Goal: Task Accomplishment & Management: Manage account settings

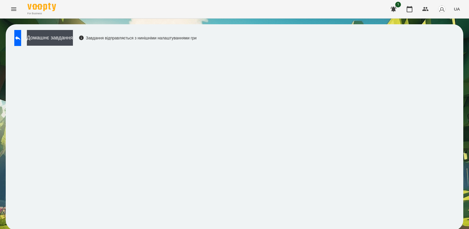
click at [16, 11] on icon "Menu" at bounding box center [13, 9] width 7 height 7
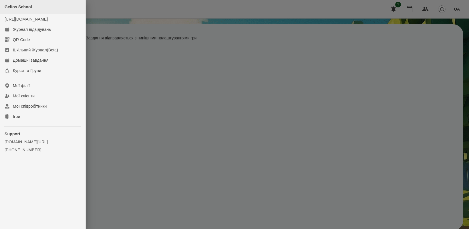
click at [12, 11] on div "Gelios School" at bounding box center [43, 7] width 86 height 14
click at [37, 32] on div "Журнал відвідувань" at bounding box center [32, 30] width 38 height 6
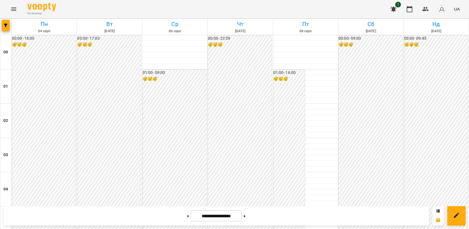
scroll to position [179, 0]
click at [10, 9] on icon "Menu" at bounding box center [13, 9] width 7 height 7
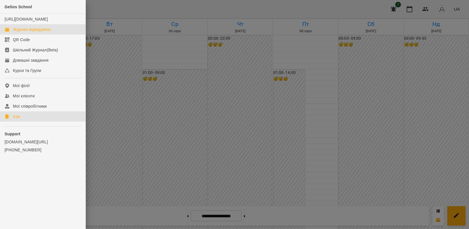
click at [19, 120] on div "Ігри" at bounding box center [16, 117] width 7 height 6
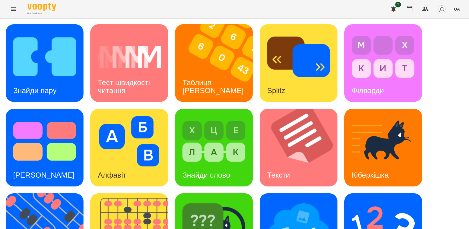
click at [456, 9] on span "UA" at bounding box center [457, 9] width 6 height 6
click at [448, 44] on div "Русский" at bounding box center [446, 42] width 29 height 10
click at [49, 194] on img at bounding box center [48, 233] width 85 height 78
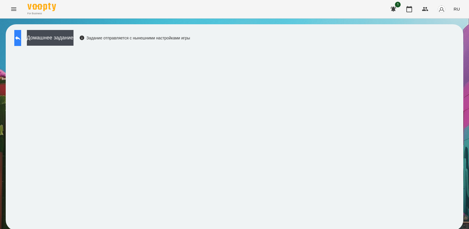
click at [21, 42] on button at bounding box center [17, 38] width 7 height 16
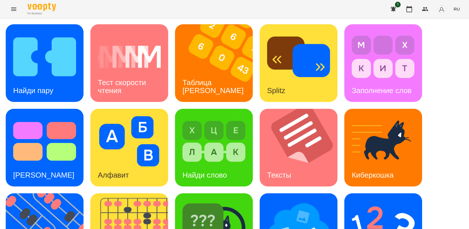
scroll to position [71, 0]
click at [47, 194] on img at bounding box center [48, 233] width 85 height 78
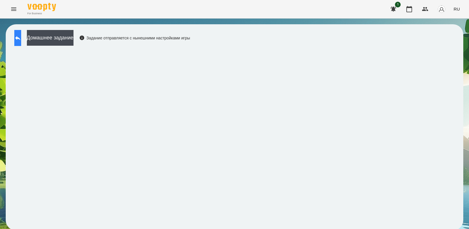
click at [20, 38] on icon at bounding box center [17, 38] width 5 height 4
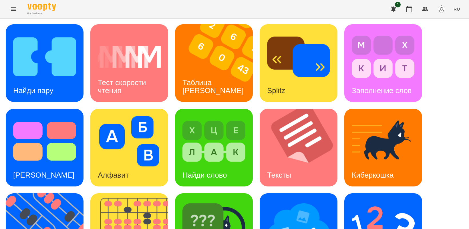
scroll to position [132, 0]
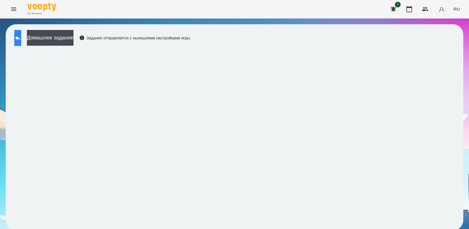
click at [21, 37] on button at bounding box center [17, 38] width 7 height 16
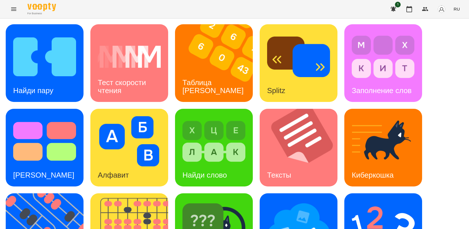
scroll to position [71, 0]
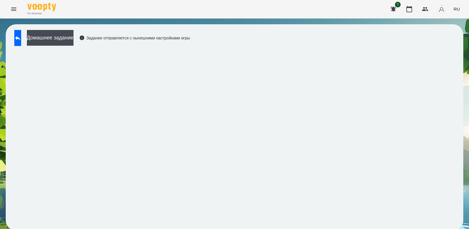
scroll to position [1, 0]
click at [21, 39] on icon at bounding box center [17, 38] width 7 height 7
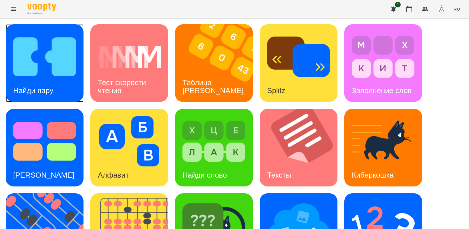
click at [41, 76] on img at bounding box center [44, 57] width 63 height 50
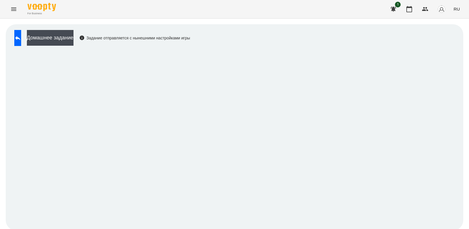
scroll to position [1, 0]
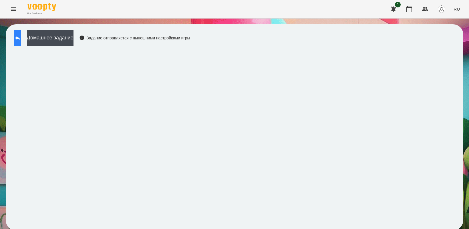
click at [21, 38] on icon at bounding box center [17, 38] width 7 height 7
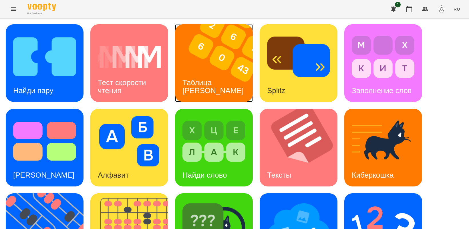
click at [215, 56] on img at bounding box center [217, 63] width 85 height 78
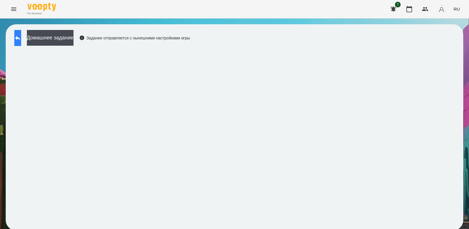
click at [21, 42] on button at bounding box center [17, 38] width 7 height 16
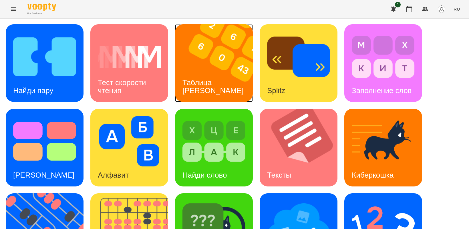
click at [220, 79] on div "Таблица [PERSON_NAME]" at bounding box center [214, 86] width 78 height 31
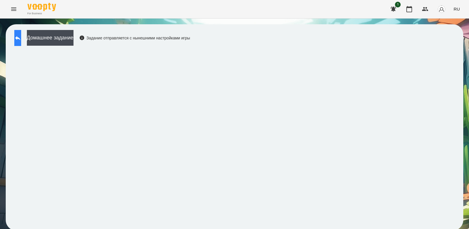
click at [21, 39] on button at bounding box center [17, 38] width 7 height 16
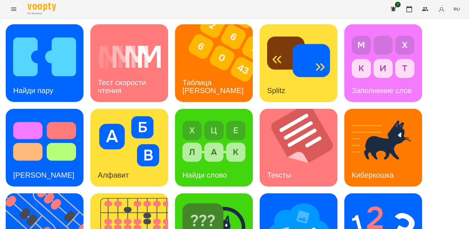
scroll to position [71, 0]
click at [302, 201] on img at bounding box center [298, 226] width 63 height 50
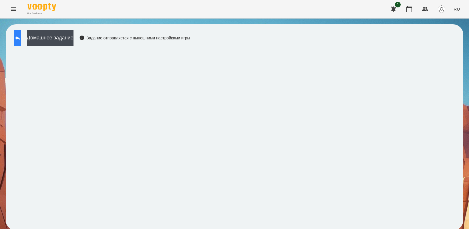
click at [20, 37] on icon at bounding box center [17, 38] width 5 height 4
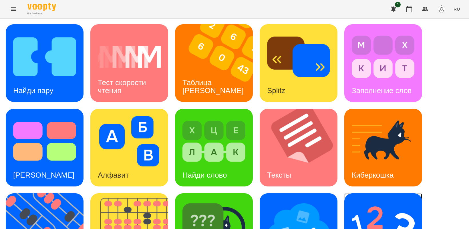
click at [355, 210] on img at bounding box center [383, 226] width 63 height 50
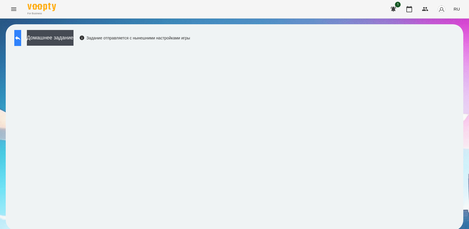
click at [19, 36] on button at bounding box center [17, 38] width 7 height 16
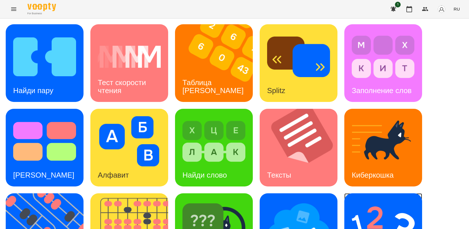
click at [400, 218] on img at bounding box center [383, 226] width 63 height 50
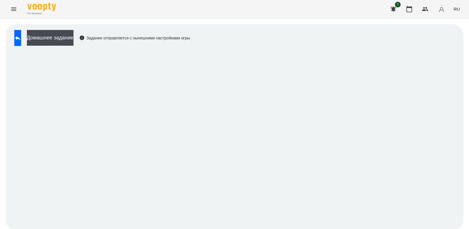
scroll to position [1, 0]
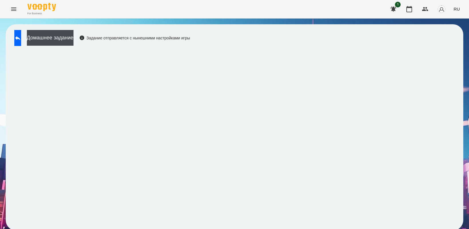
click at [454, 7] on button "RU" at bounding box center [456, 9] width 11 height 11
click at [447, 32] on div "Українська" at bounding box center [446, 32] width 29 height 10
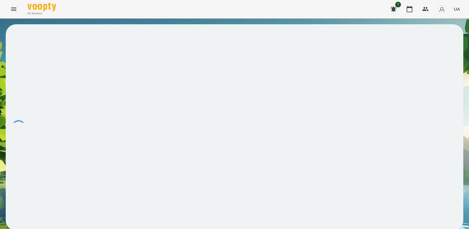
scroll to position [0, 0]
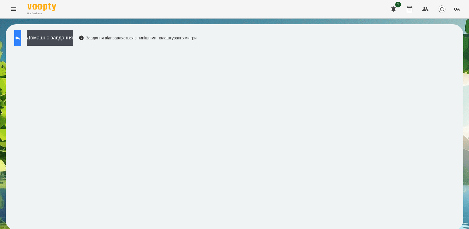
click at [21, 41] on button at bounding box center [17, 38] width 7 height 16
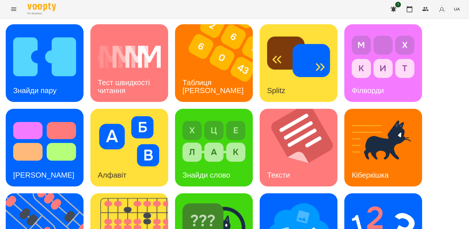
scroll to position [107, 0]
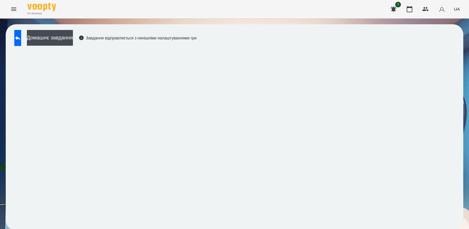
scroll to position [1, 0]
click at [20, 37] on icon at bounding box center [17, 38] width 5 height 4
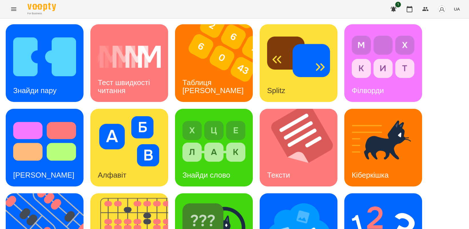
scroll to position [73, 0]
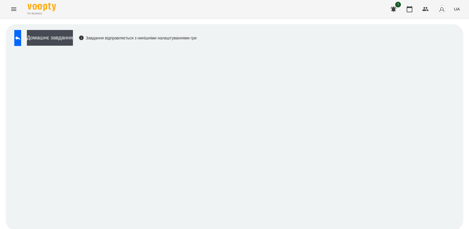
scroll to position [1, 0]
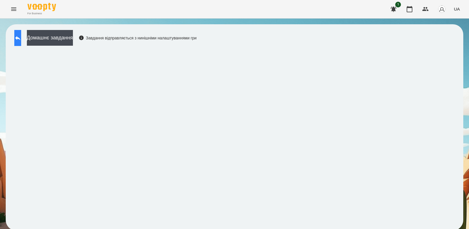
click at [21, 41] on button at bounding box center [17, 38] width 7 height 16
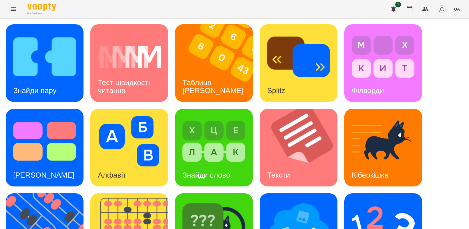
scroll to position [132, 0]
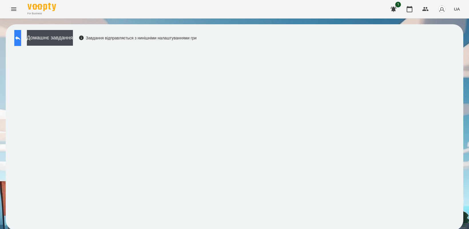
click at [20, 39] on icon at bounding box center [17, 38] width 5 height 4
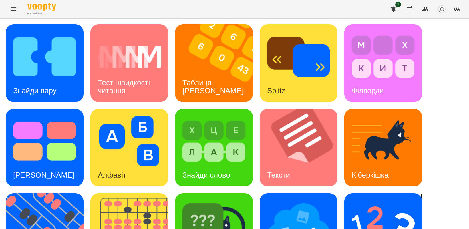
click at [365, 212] on img at bounding box center [383, 226] width 63 height 50
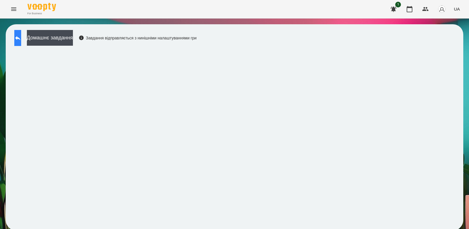
click at [19, 40] on button at bounding box center [17, 38] width 7 height 16
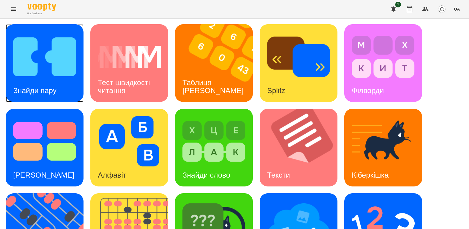
click at [47, 61] on img at bounding box center [44, 57] width 63 height 50
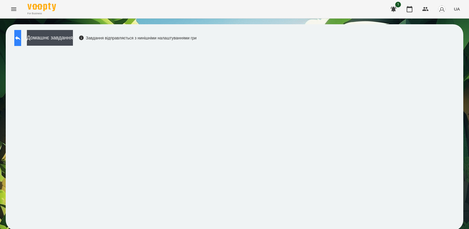
click at [20, 37] on icon at bounding box center [17, 38] width 7 height 7
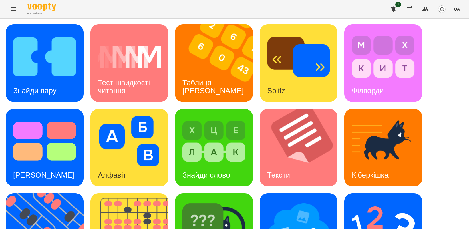
scroll to position [71, 0]
click at [214, 201] on img at bounding box center [213, 226] width 63 height 50
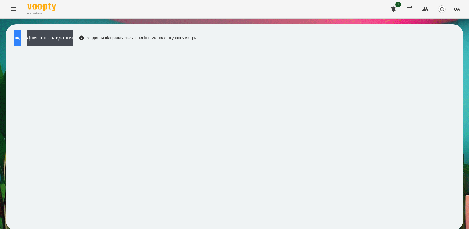
click at [21, 39] on icon at bounding box center [17, 38] width 7 height 7
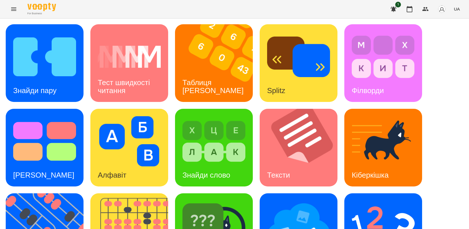
scroll to position [71, 0]
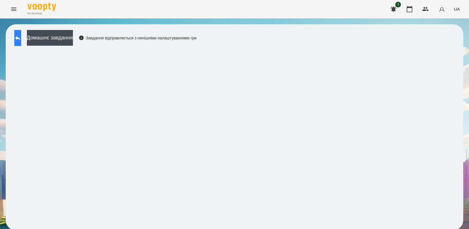
click at [20, 39] on icon at bounding box center [17, 38] width 5 height 4
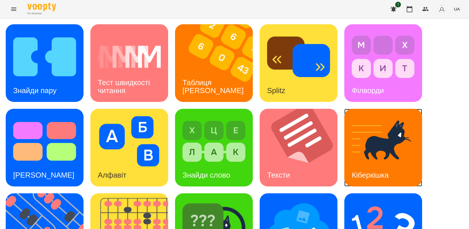
click at [382, 152] on img at bounding box center [383, 141] width 63 height 50
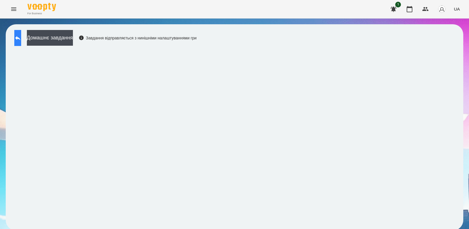
click at [21, 36] on icon at bounding box center [17, 38] width 7 height 7
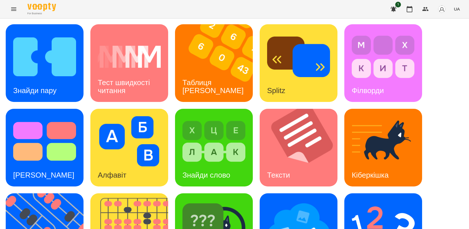
scroll to position [132, 0]
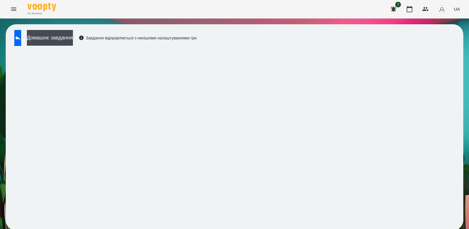
click at [10, 9] on icon "Menu" at bounding box center [13, 9] width 7 height 7
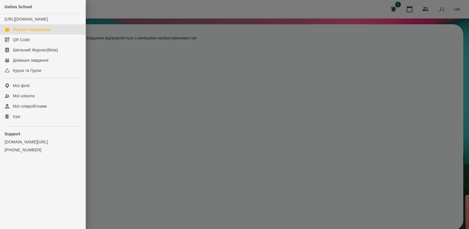
drag, startPoint x: 36, startPoint y: 33, endPoint x: 445, endPoint y: 86, distance: 412.6
click at [36, 32] on div "Журнал відвідувань" at bounding box center [32, 30] width 38 height 6
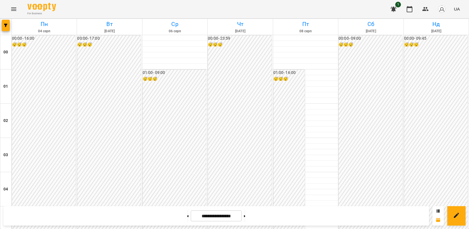
scroll to position [357, 0]
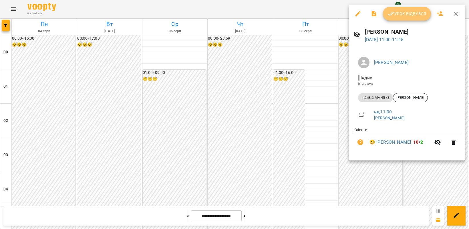
click at [401, 13] on span "Урок відбувся" at bounding box center [406, 13] width 39 height 7
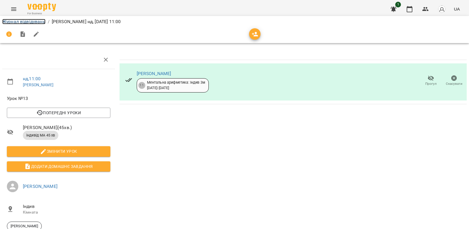
drag, startPoint x: 23, startPoint y: 23, endPoint x: 185, endPoint y: 39, distance: 162.3
click at [24, 23] on link "Журнал відвідувань" at bounding box center [23, 21] width 43 height 5
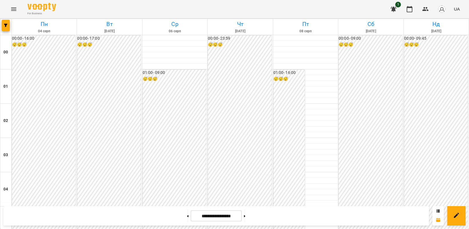
scroll to position [357, 0]
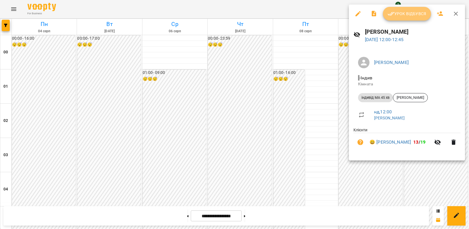
click at [397, 11] on span "Урок відбувся" at bounding box center [406, 13] width 39 height 7
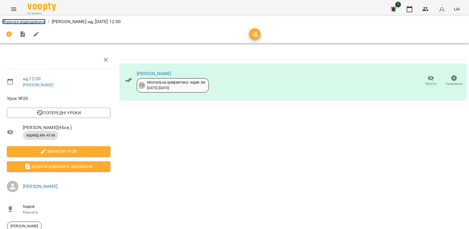
click at [16, 23] on link "Журнал відвідувань" at bounding box center [23, 21] width 43 height 5
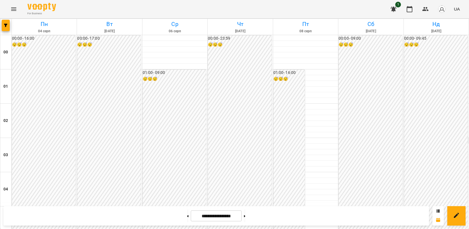
scroll to position [179, 0]
